Goal: Transaction & Acquisition: Download file/media

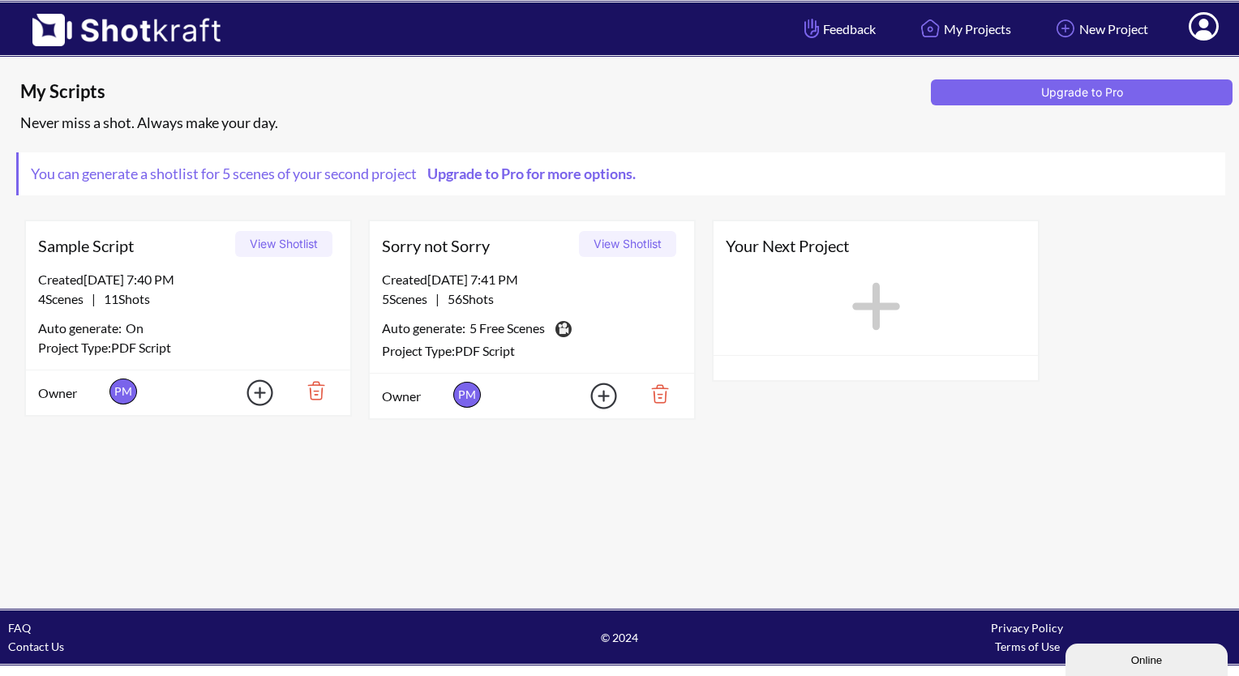
click at [141, 287] on div "Created 10/6/25 at 7:40 PM" at bounding box center [188, 279] width 300 height 19
click at [199, 277] on div "Created 10/6/25 at 7:40 PM" at bounding box center [188, 279] width 300 height 19
click at [199, 276] on div "Created 10/6/25 at 7:40 PM" at bounding box center [188, 279] width 300 height 19
click at [305, 243] on button "View Shotlist" at bounding box center [283, 244] width 97 height 26
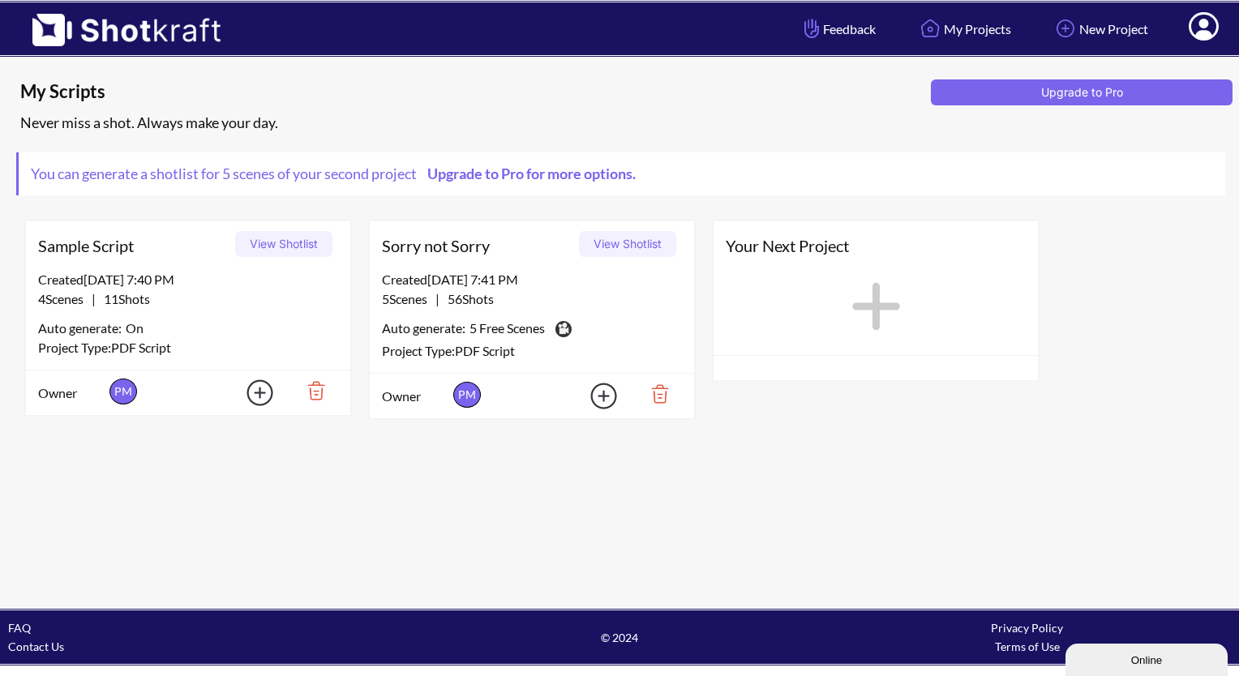
click at [487, 255] on span "Sorry not Sorry" at bounding box center [477, 246] width 191 height 24
click at [475, 243] on span "Sorry not Sorry" at bounding box center [477, 246] width 191 height 24
click at [436, 247] on span "Sorry not Sorry" at bounding box center [477, 246] width 191 height 24
click at [629, 243] on button "View Shotlist" at bounding box center [627, 244] width 97 height 26
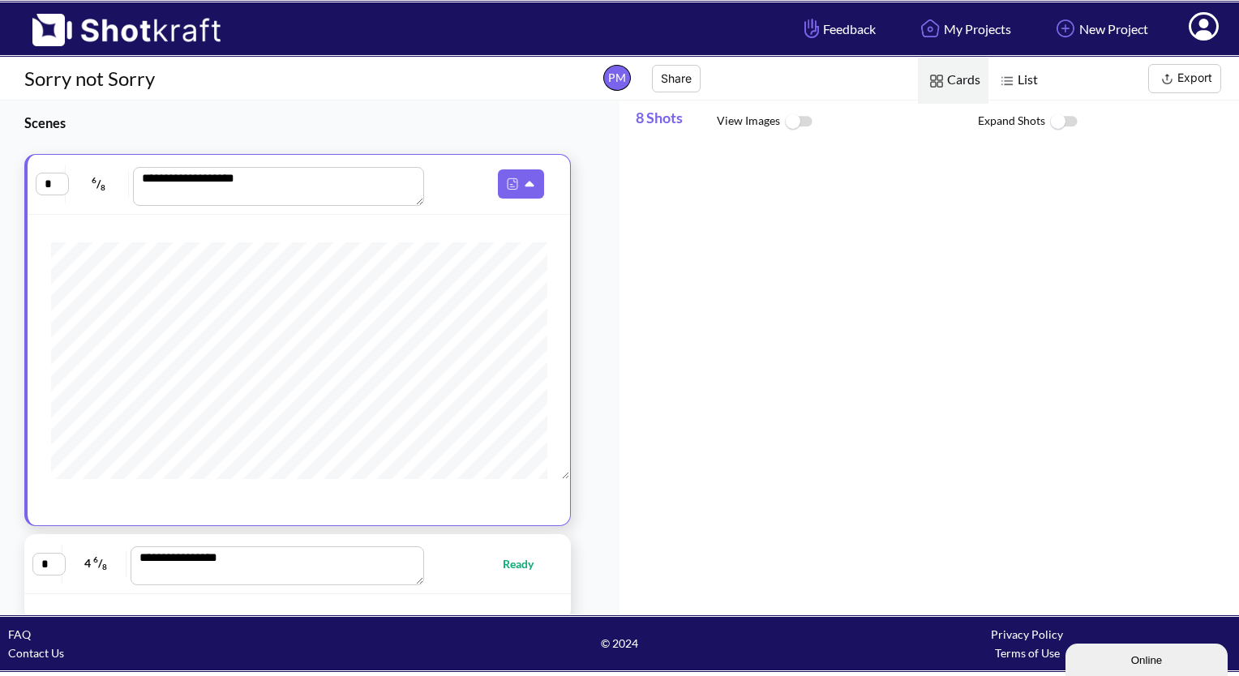
click at [999, 240] on div at bounding box center [937, 378] width 603 height 468
click at [1195, 71] on button "Export" at bounding box center [1184, 78] width 73 height 29
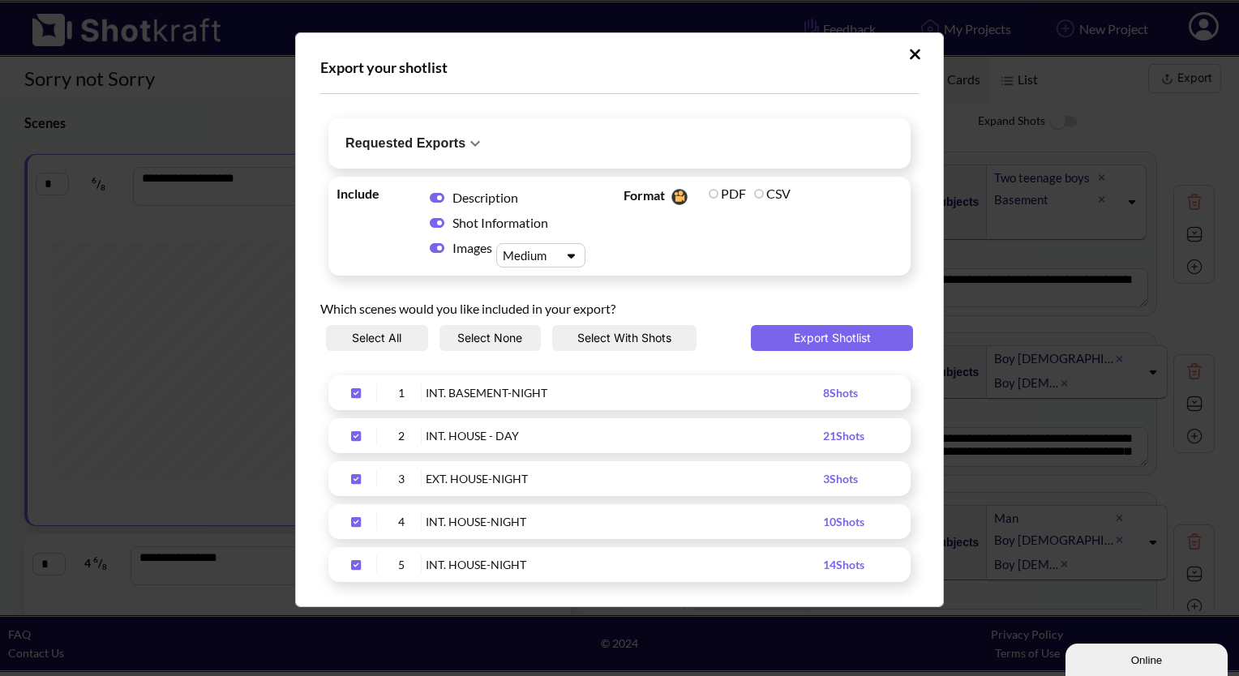
click at [566, 256] on icon "Upload Script" at bounding box center [572, 256] width 24 height 12
click at [566, 255] on icon "Upload Script" at bounding box center [572, 256] width 24 height 12
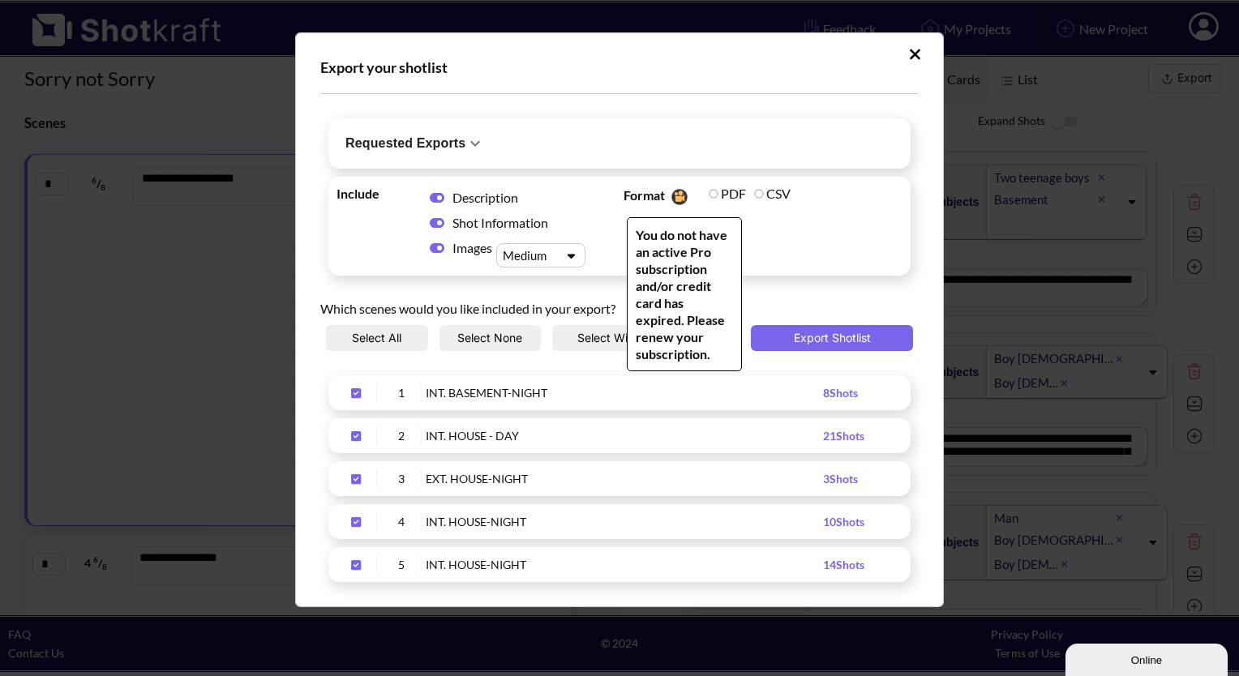
click at [709, 192] on label "PDF" at bounding box center [727, 193] width 37 height 15
drag, startPoint x: 707, startPoint y: 192, endPoint x: 794, endPoint y: 253, distance: 106.0
click at [795, 254] on span "Format You do not have an active Pro subscription and/or credit card has expire…" at bounding box center [763, 226] width 287 height 91
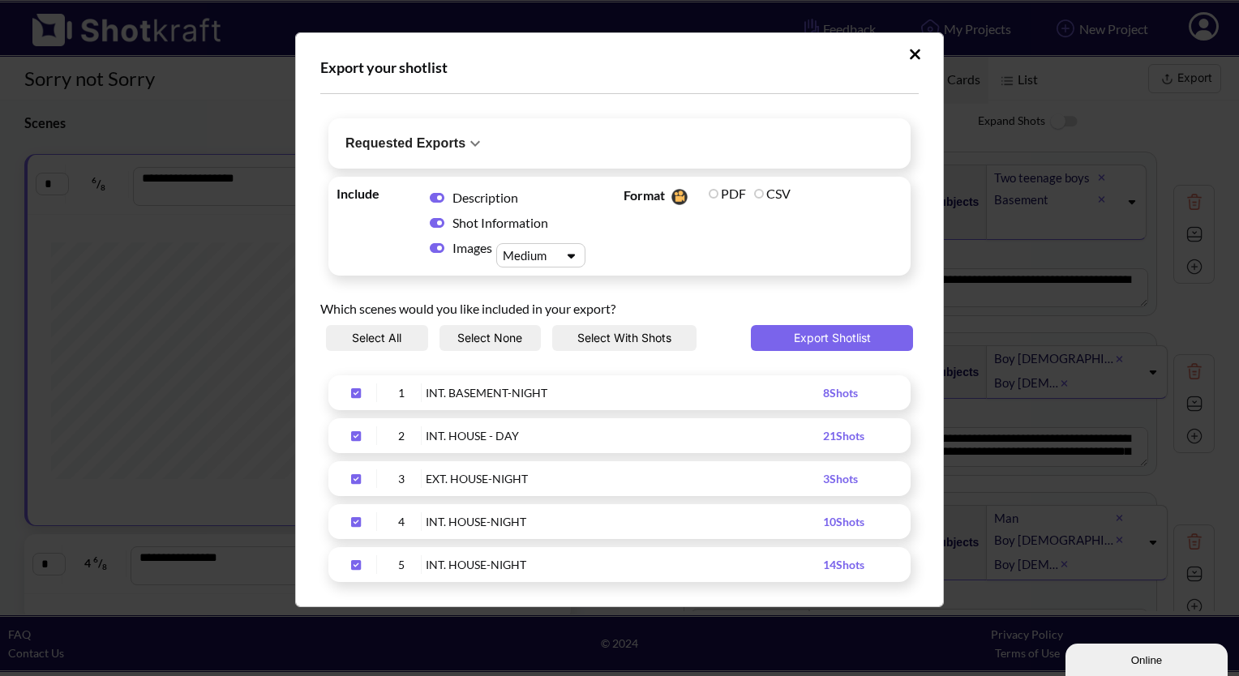
click at [664, 149] on div "Requested Exports No exports yet." at bounding box center [619, 143] width 582 height 50
click at [470, 141] on icon "Upload Script" at bounding box center [475, 144] width 10 height 6
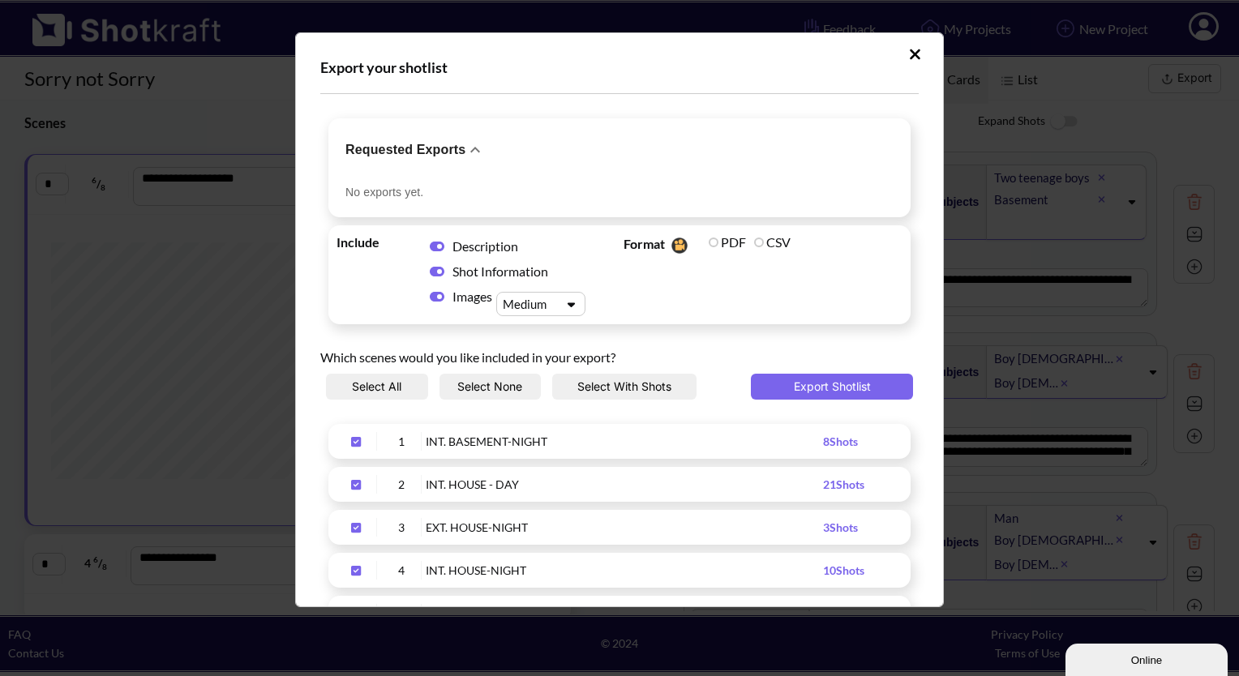
click at [465, 144] on icon "Upload Script" at bounding box center [474, 149] width 19 height 19
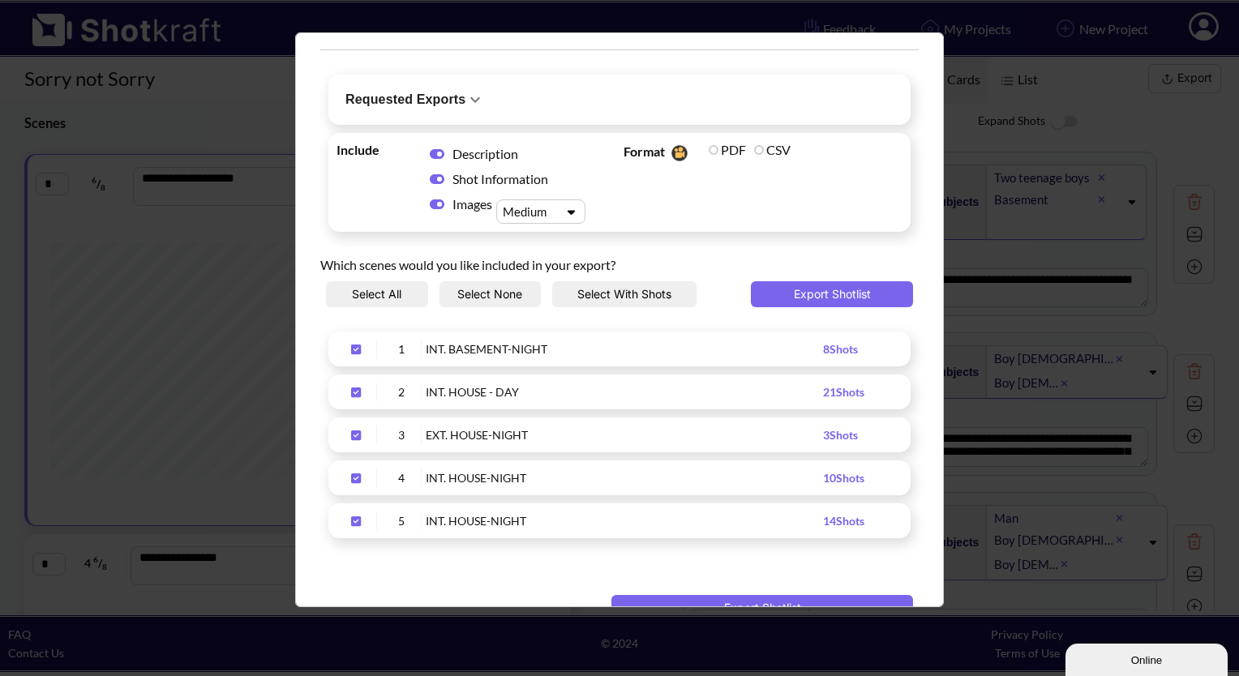
scroll to position [81, 0]
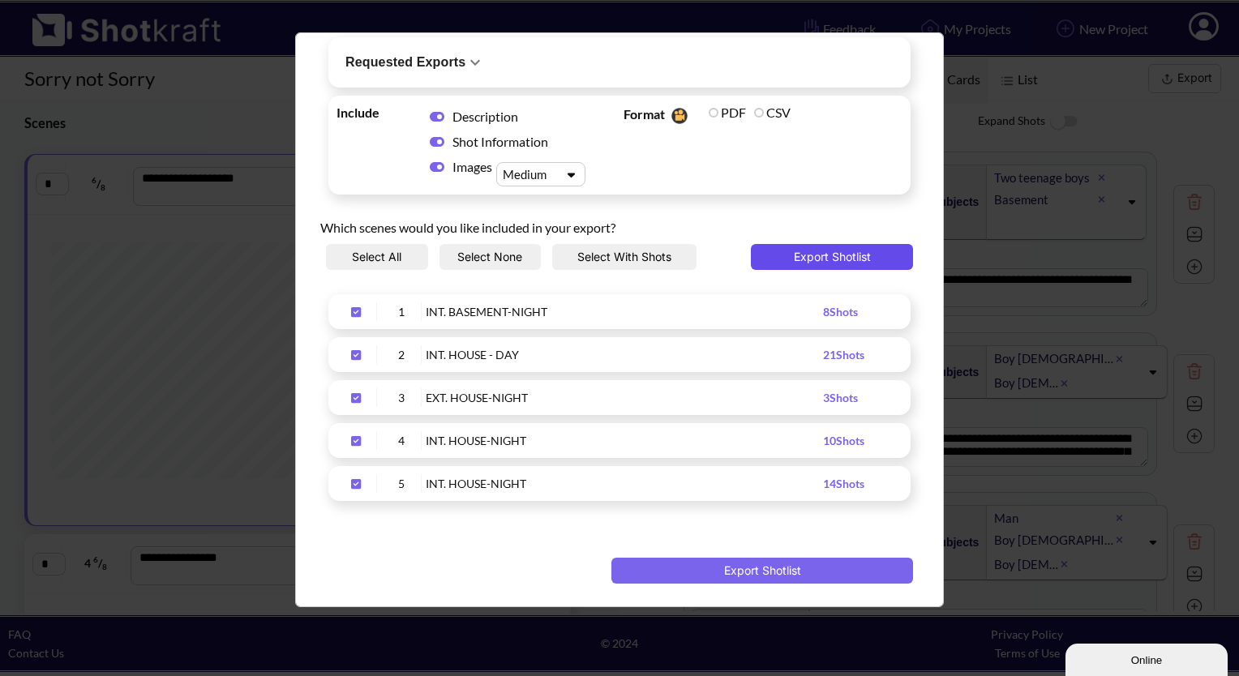
click at [856, 260] on button "Export Shotlist" at bounding box center [832, 257] width 162 height 26
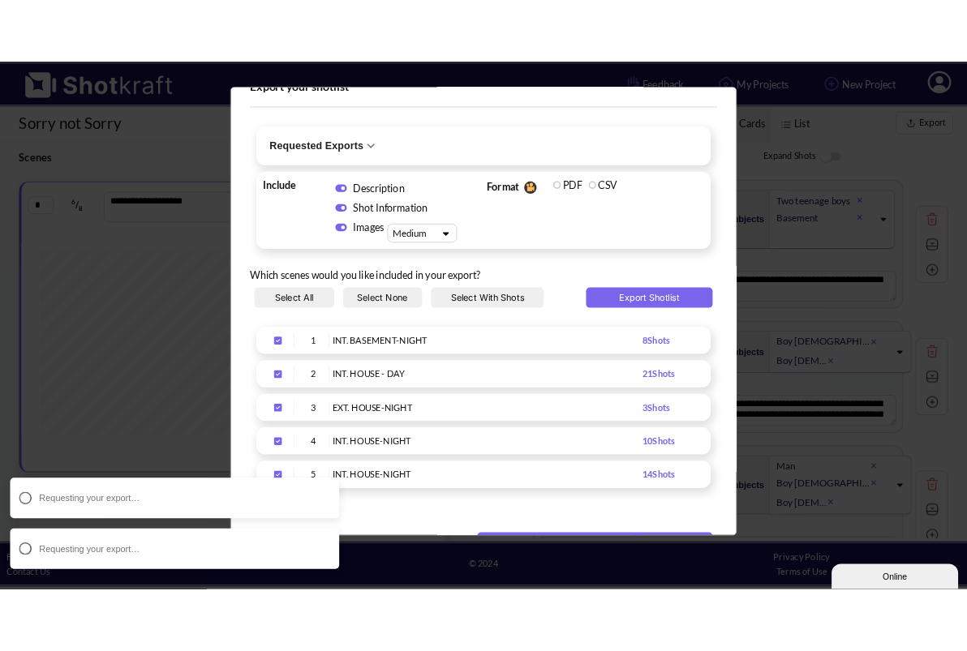
scroll to position [0, 0]
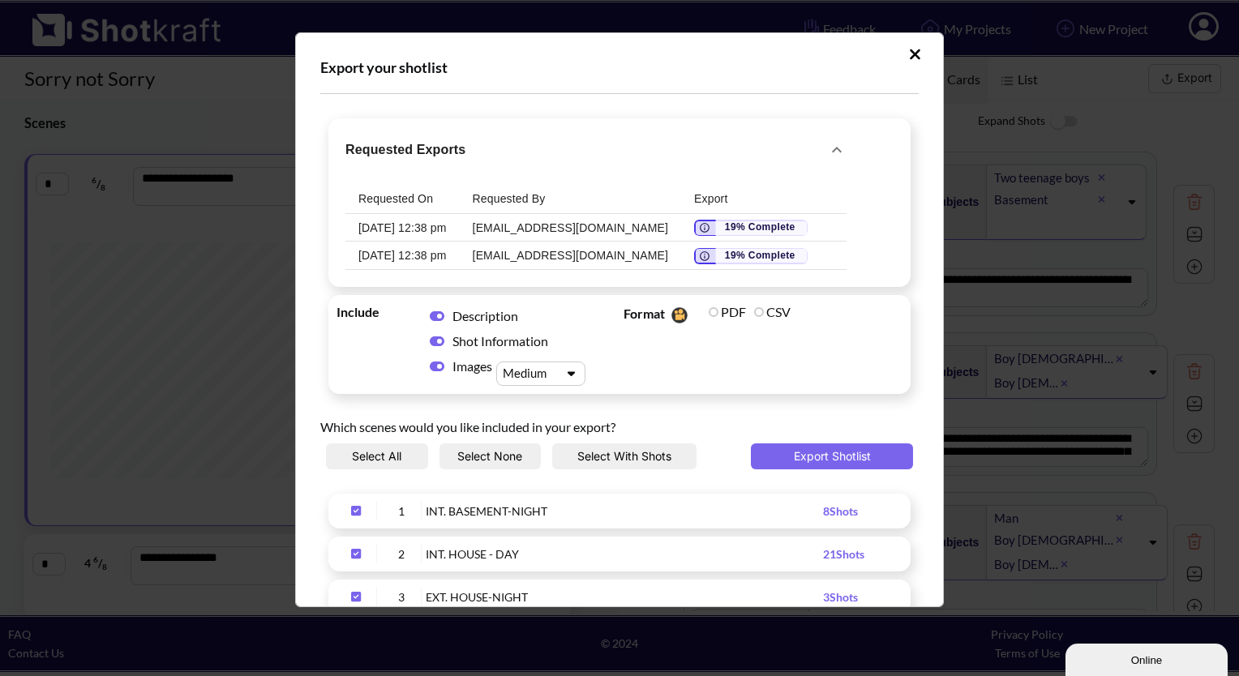
drag, startPoint x: 1008, startPoint y: 205, endPoint x: 846, endPoint y: 638, distance: 462.4
click at [1008, 205] on div "Export your shotlist Requested Exports Requested On Requested By Export 10/6/25…" at bounding box center [619, 338] width 1239 height 676
click at [800, 460] on button "Export Shotlist" at bounding box center [832, 457] width 162 height 26
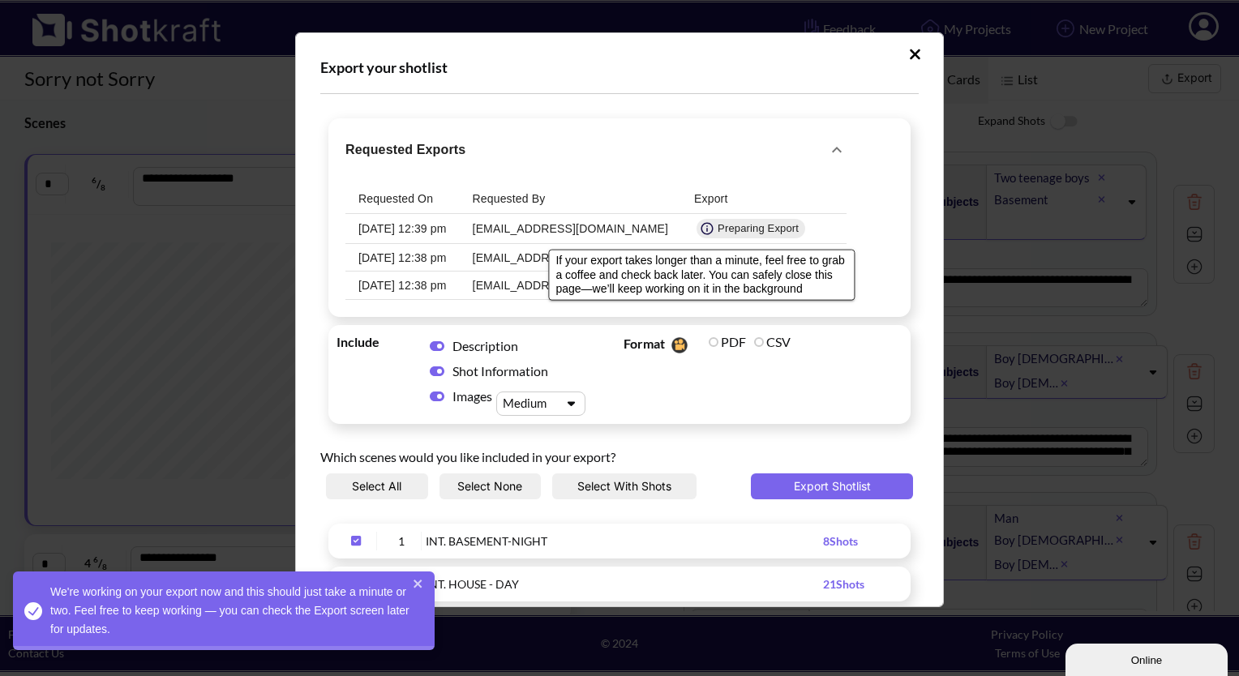
drag, startPoint x: 711, startPoint y: 229, endPoint x: 678, endPoint y: 228, distance: 33.3
click at [711, 228] on span "Preparing Export" at bounding box center [758, 228] width 94 height 15
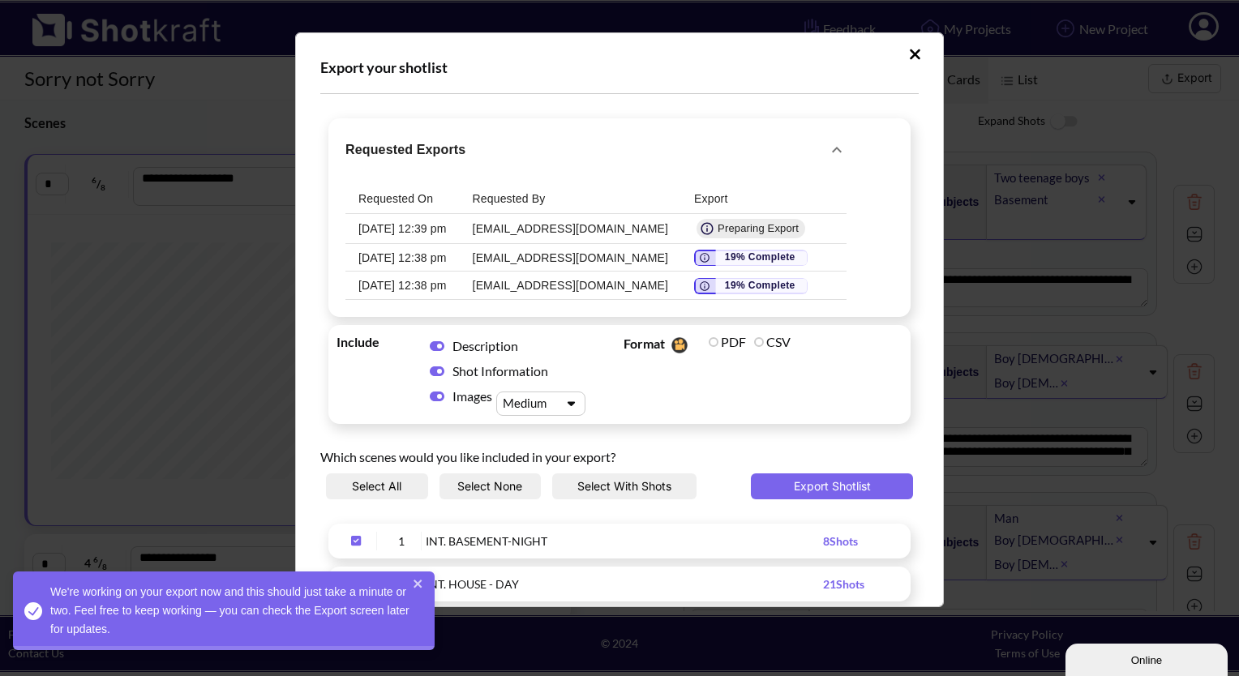
click at [820, 223] on div "Requested Exports Requested On Requested By Export 10/6/25, 12:39 pm petermay91…" at bounding box center [619, 217] width 582 height 199
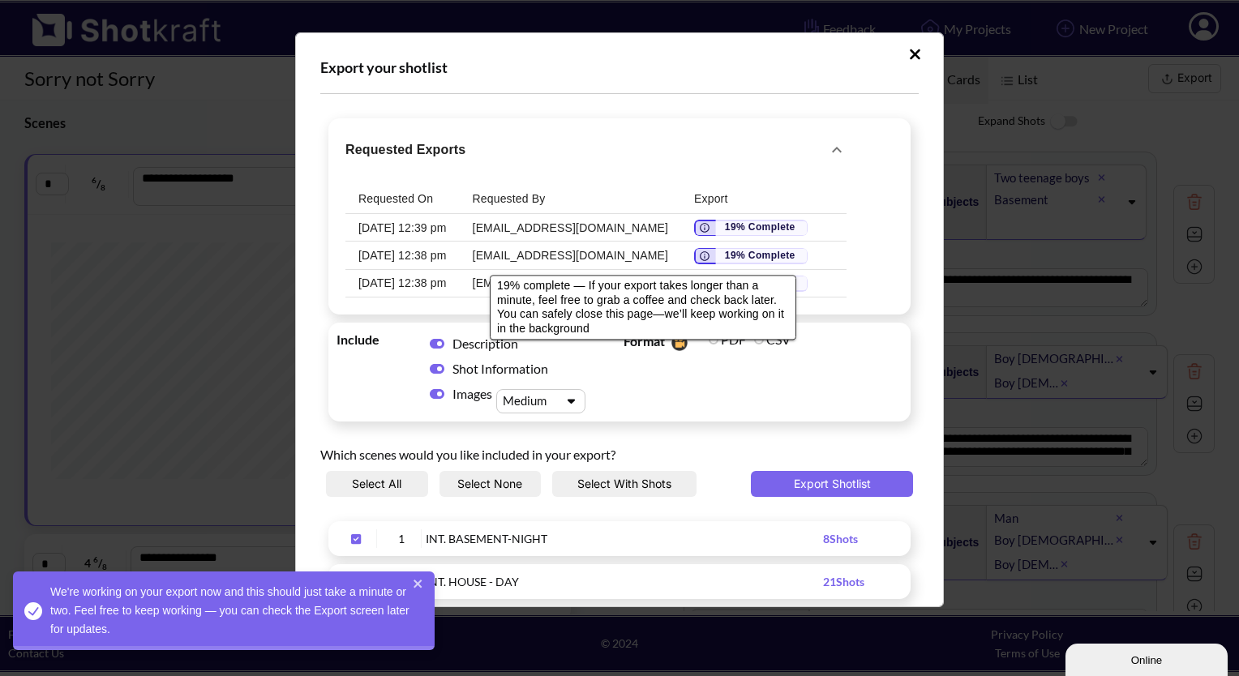
click at [729, 264] on div "19% complete — If your export takes longer than a minute, feel free to grab a c…" at bounding box center [643, 303] width 310 height 78
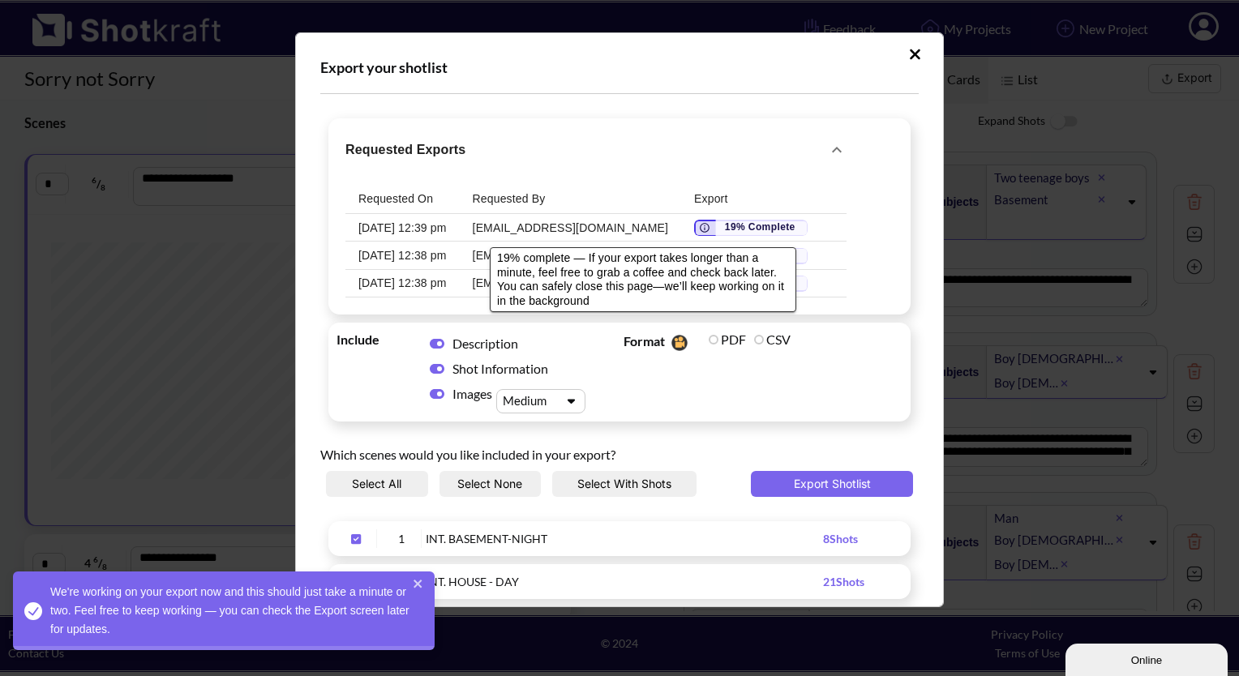
click at [694, 230] on span "requested-exports" at bounding box center [751, 228] width 114 height 16
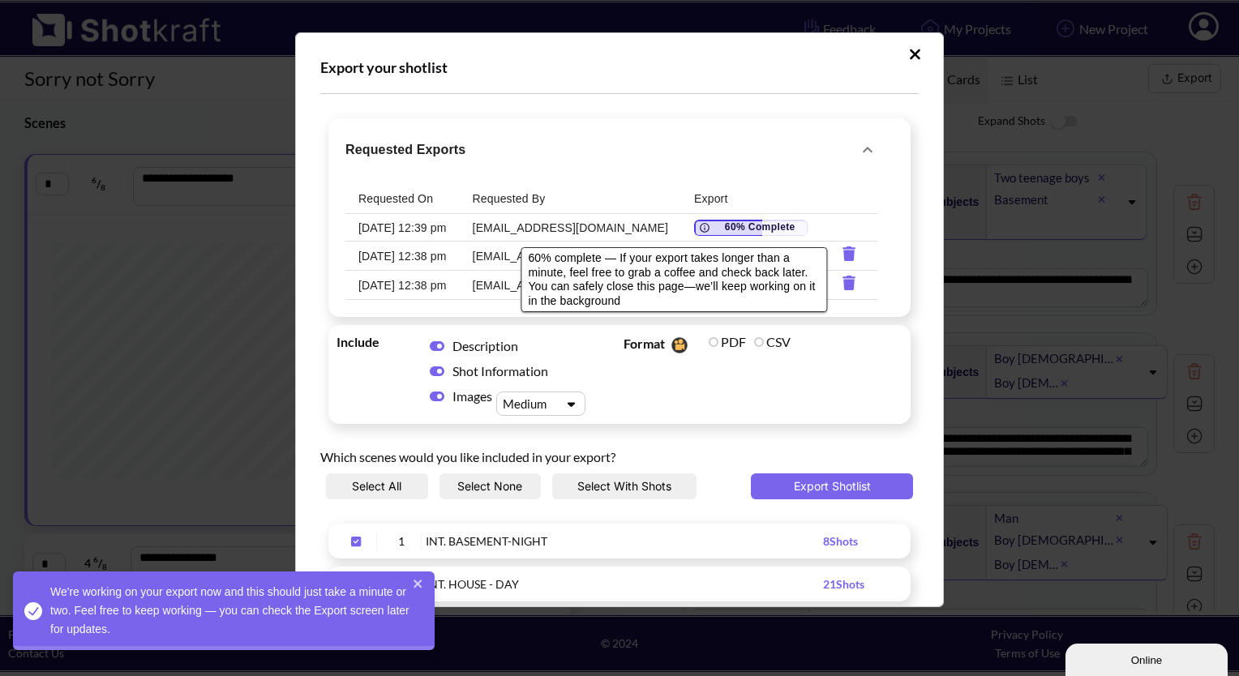
drag, startPoint x: 674, startPoint y: 229, endPoint x: 592, endPoint y: 259, distance: 87.2
click at [600, 270] on div "60% complete — If your export takes longer than a minute, feel free to grab a c…" at bounding box center [674, 279] width 292 height 57
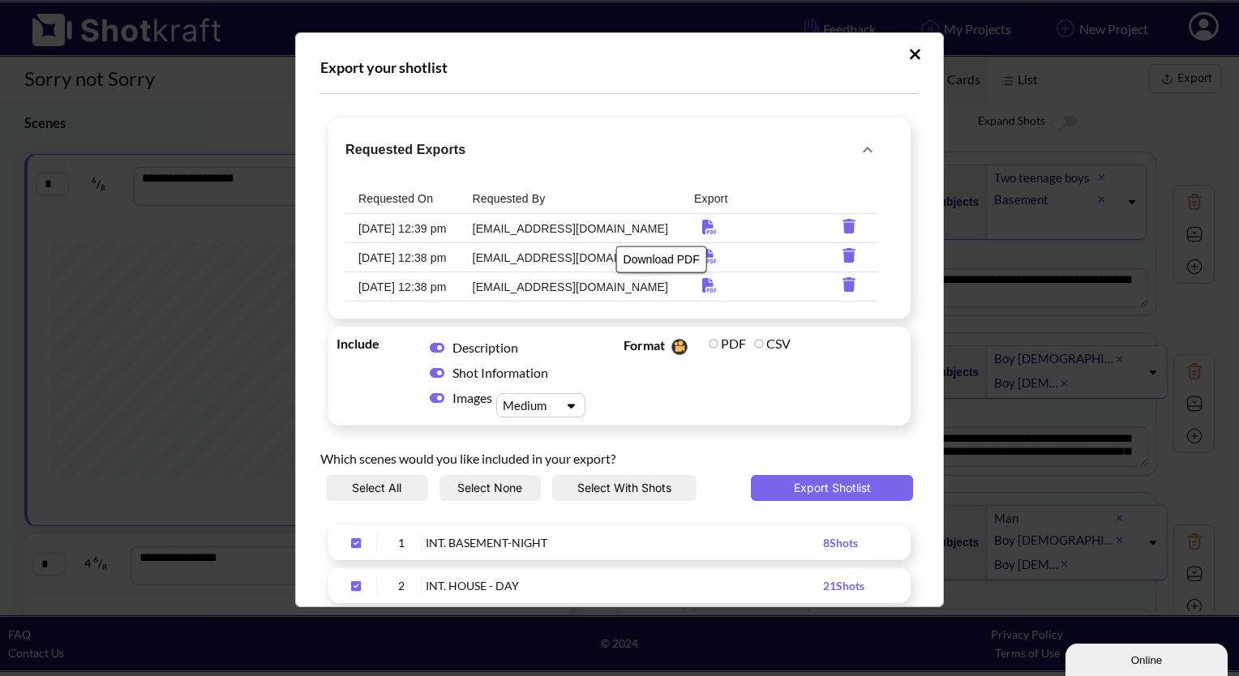
click at [702, 228] on icon "Download PDF" at bounding box center [709, 227] width 14 height 15
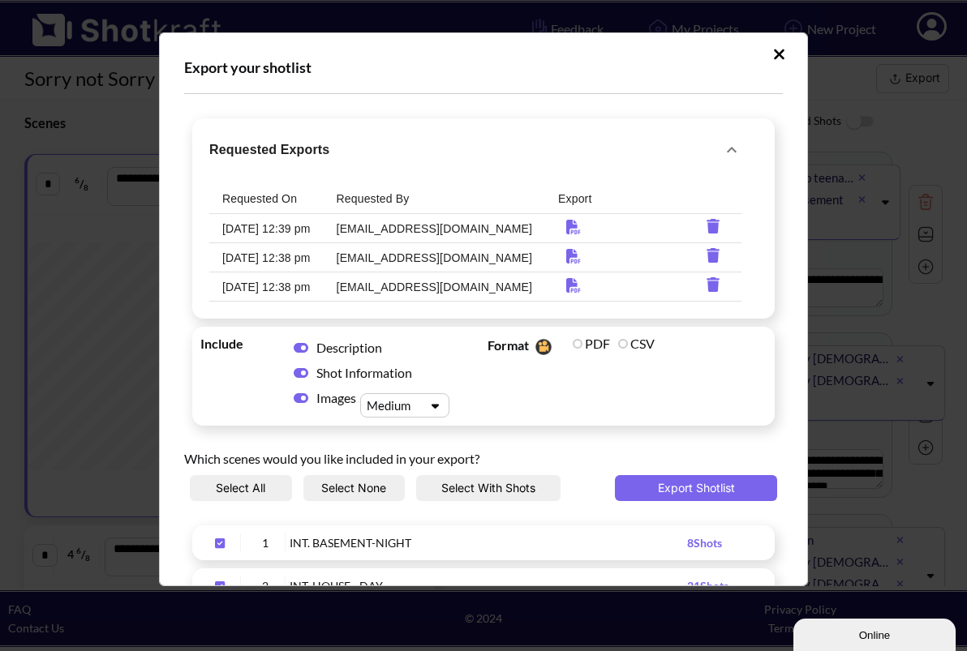
click at [774, 50] on icon "Upload Script" at bounding box center [779, 54] width 11 height 11
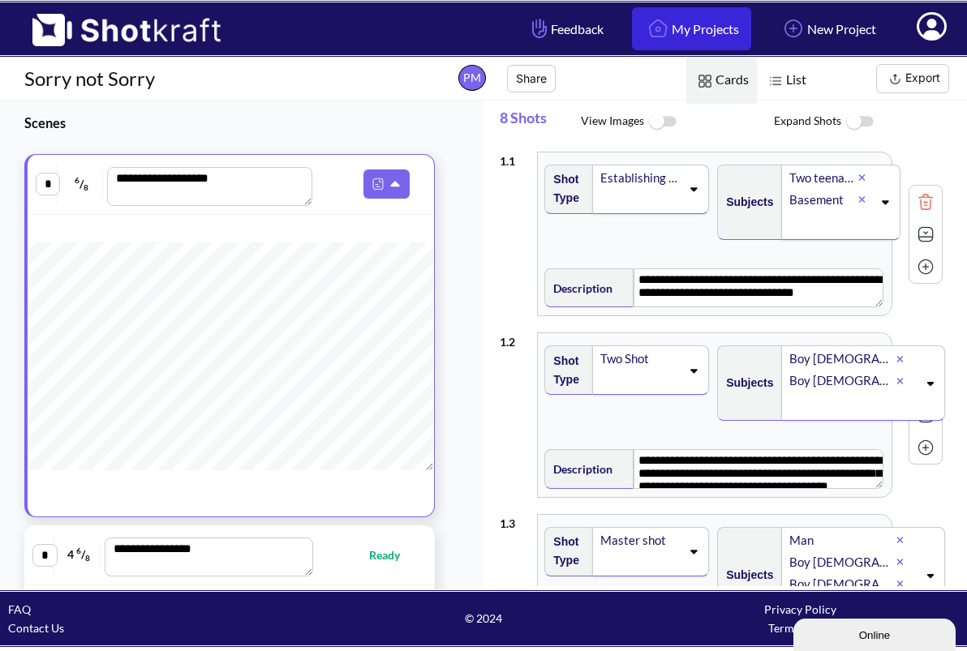
click at [644, 29] on img at bounding box center [658, 29] width 28 height 28
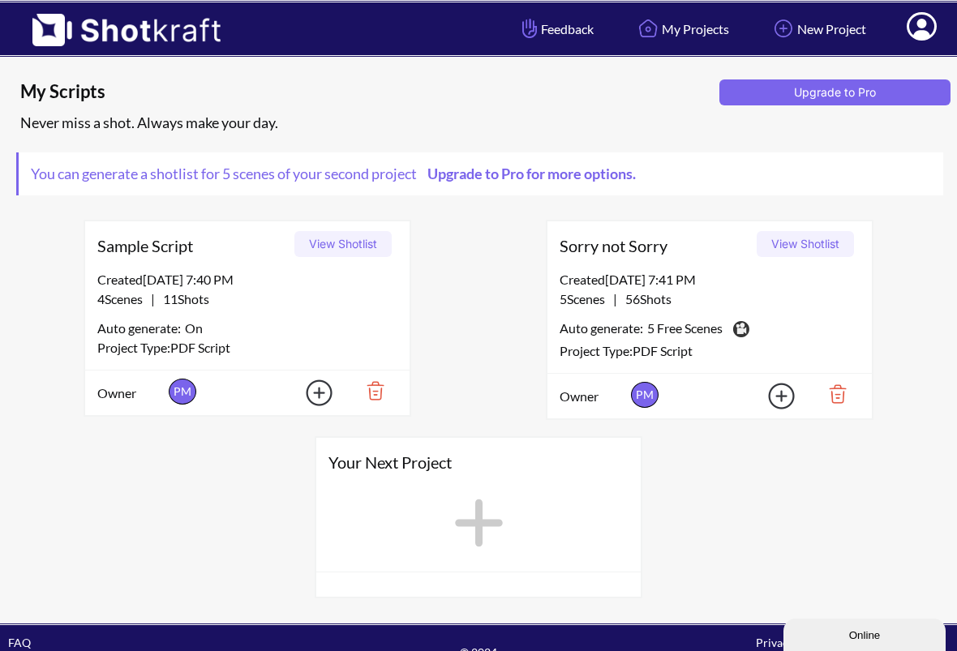
click at [639, 204] on div "My Scripts Upgrade to Pro Never miss a shot. Always make your day. You can gene…" at bounding box center [478, 348] width 924 height 517
click at [614, 252] on span "Sorry not Sorry" at bounding box center [655, 246] width 191 height 24
click at [821, 234] on button "View Shotlist" at bounding box center [805, 244] width 97 height 26
